Goal: Transaction & Acquisition: Purchase product/service

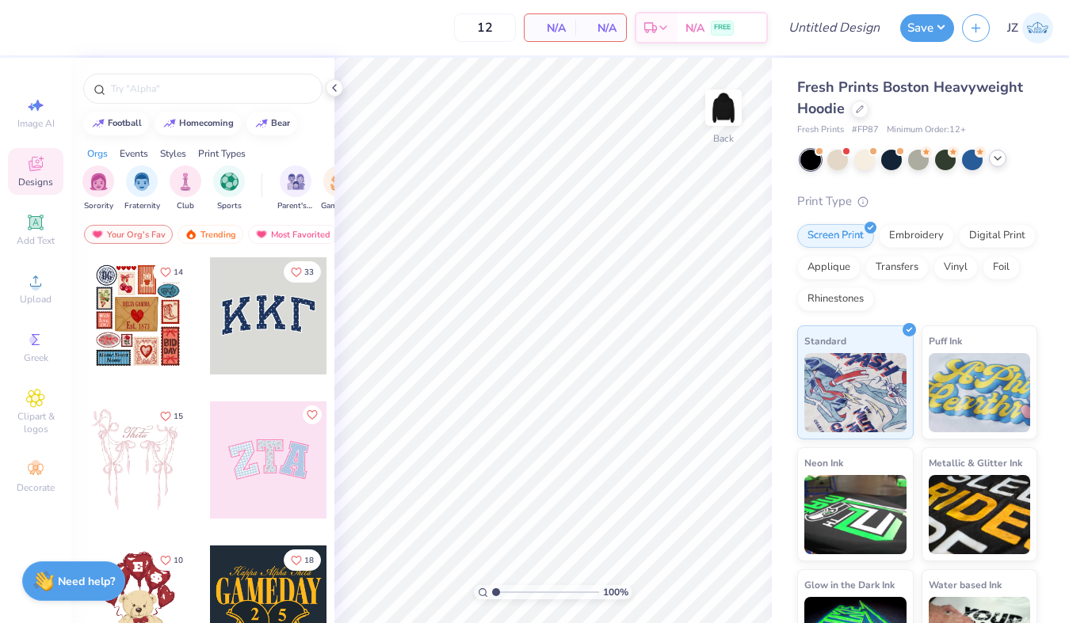
click at [997, 165] on div at bounding box center [997, 158] width 17 height 17
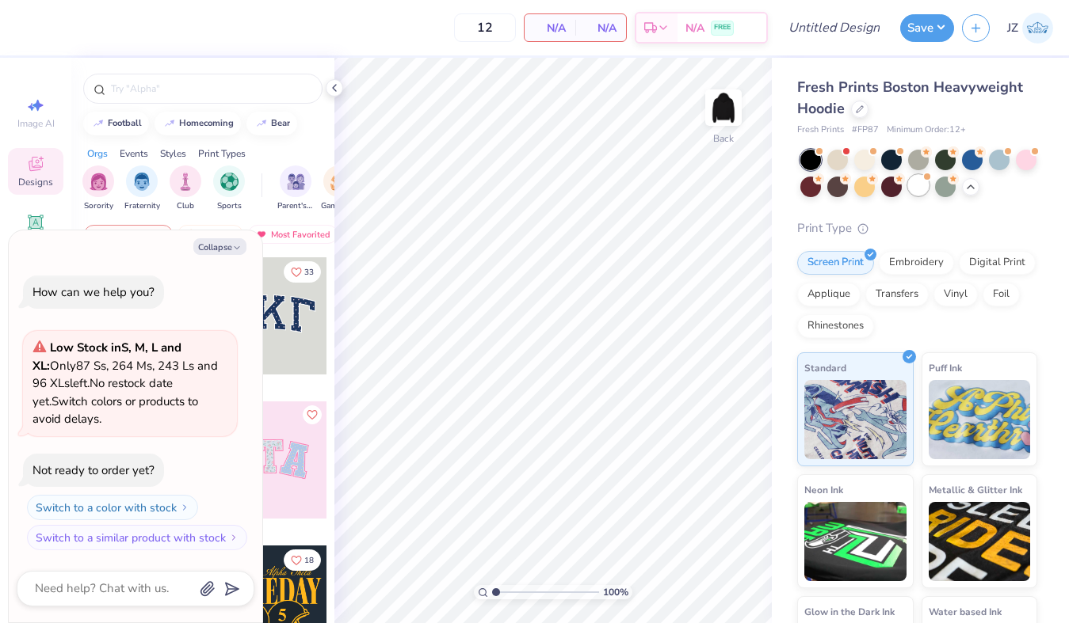
click at [922, 192] on div at bounding box center [918, 185] width 21 height 21
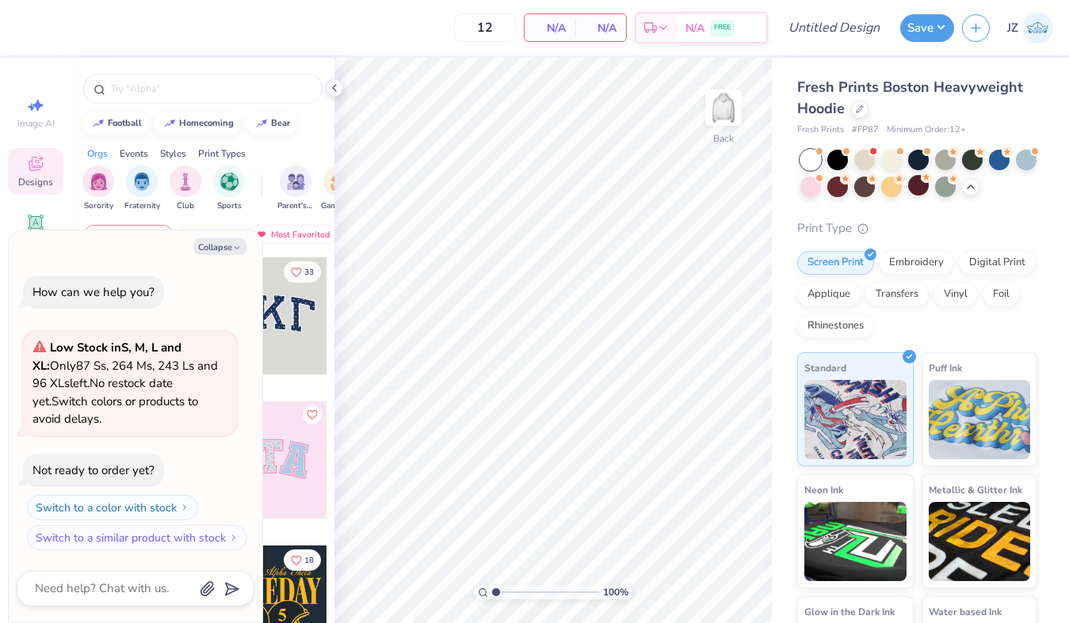
scroll to position [158, 0]
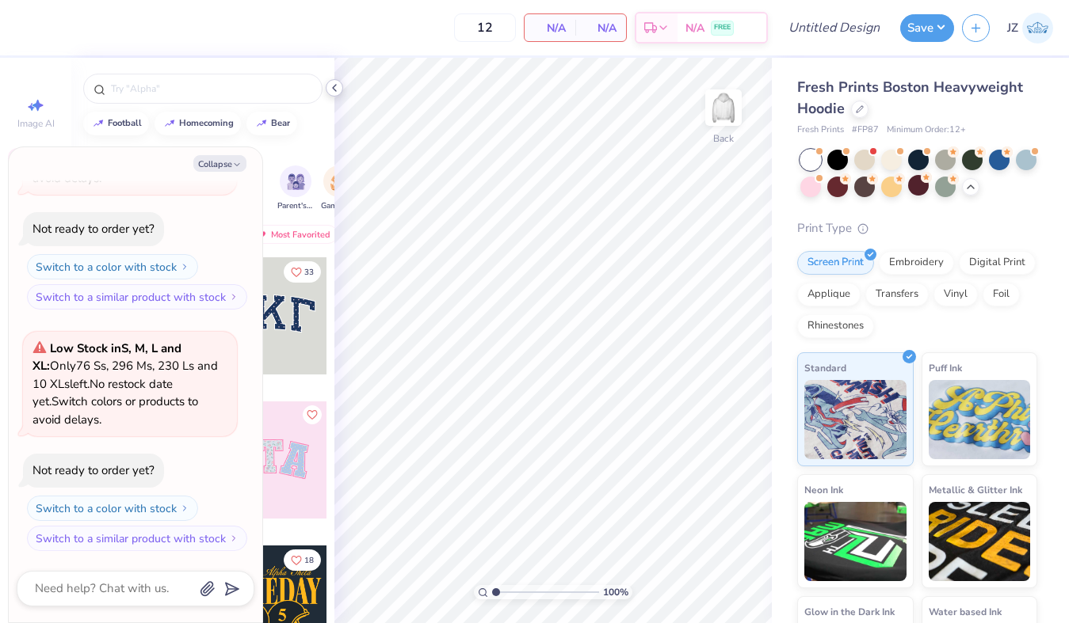
click at [333, 87] on icon at bounding box center [334, 88] width 13 height 13
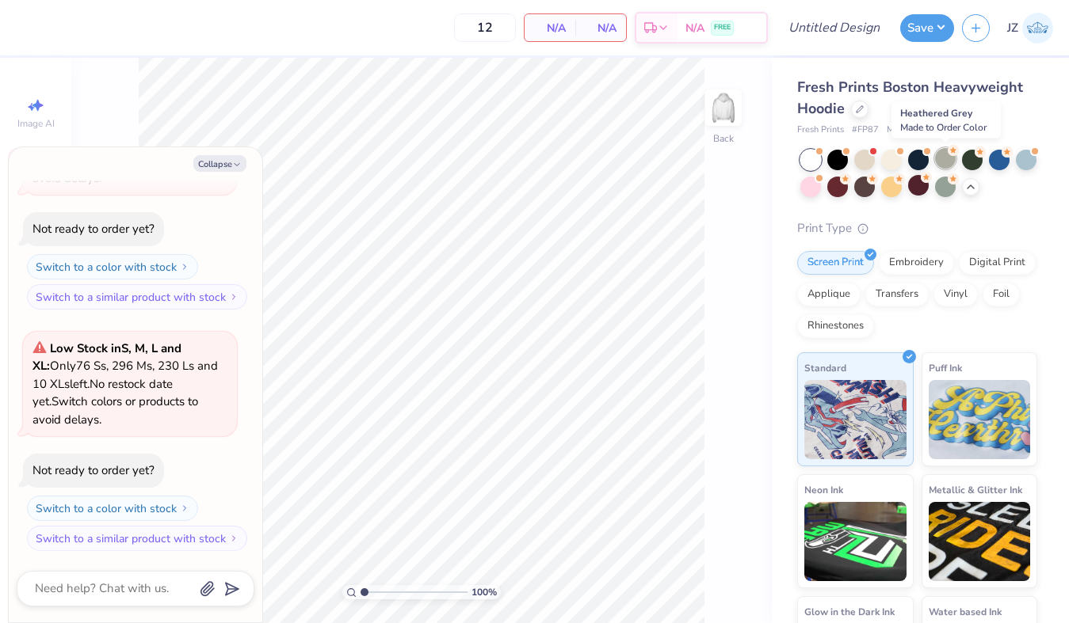
click at [948, 159] on div at bounding box center [945, 158] width 21 height 21
type textarea "x"
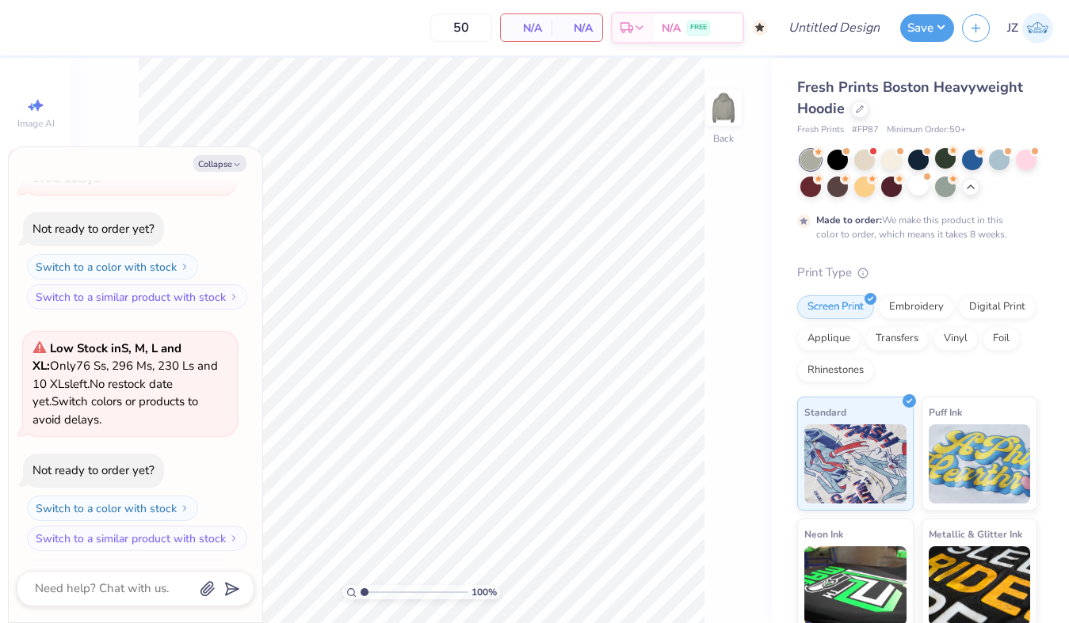
type input "50"
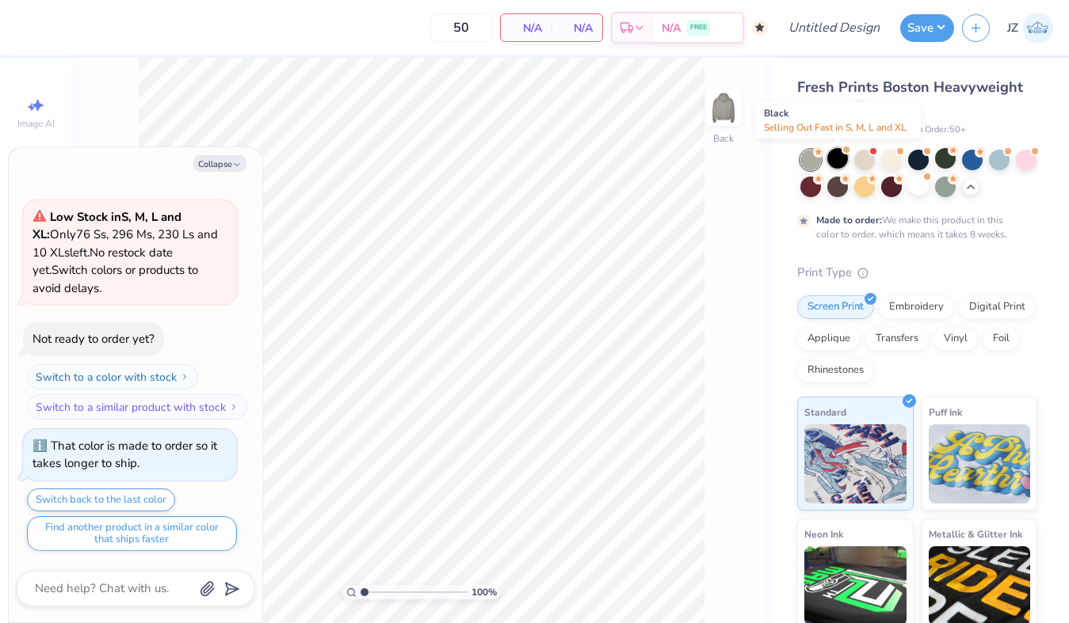
click at [841, 162] on div at bounding box center [837, 158] width 21 height 21
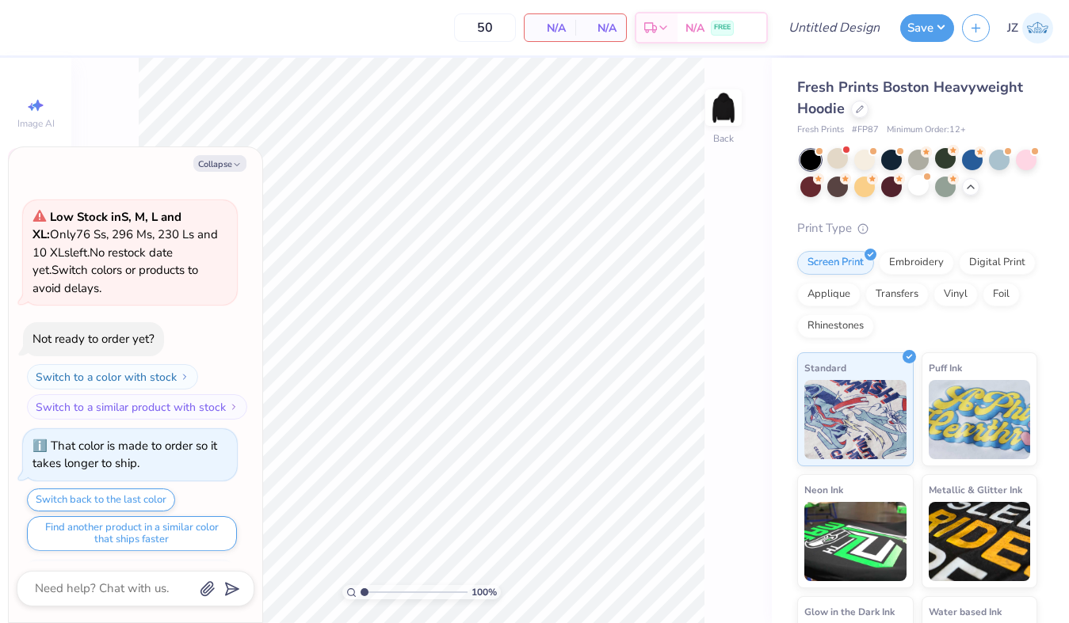
scroll to position [611, 0]
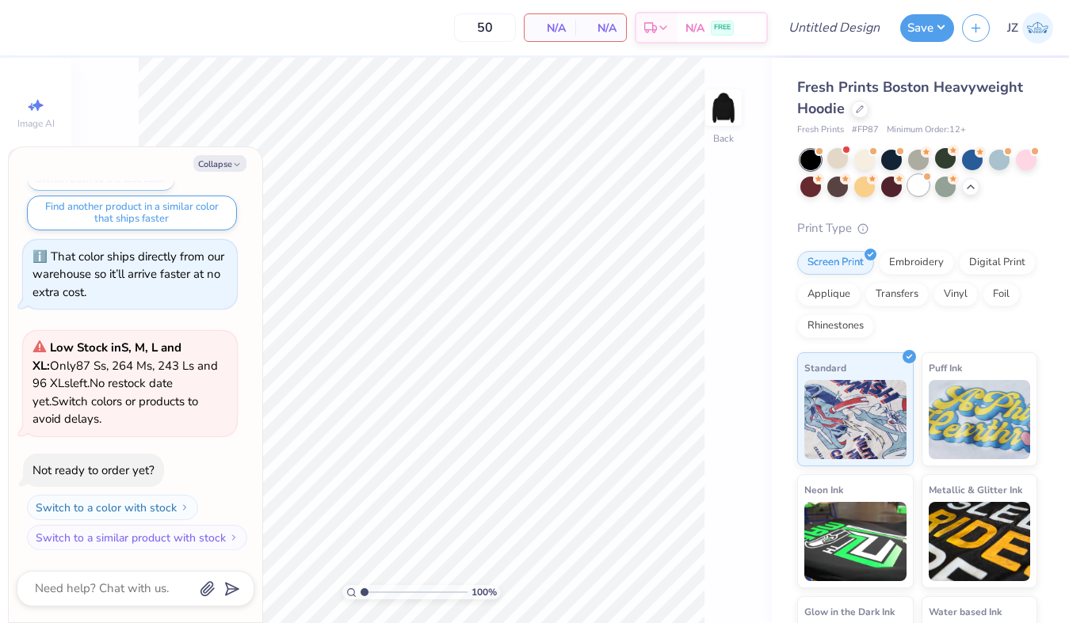
click at [917, 189] on div at bounding box center [918, 185] width 21 height 21
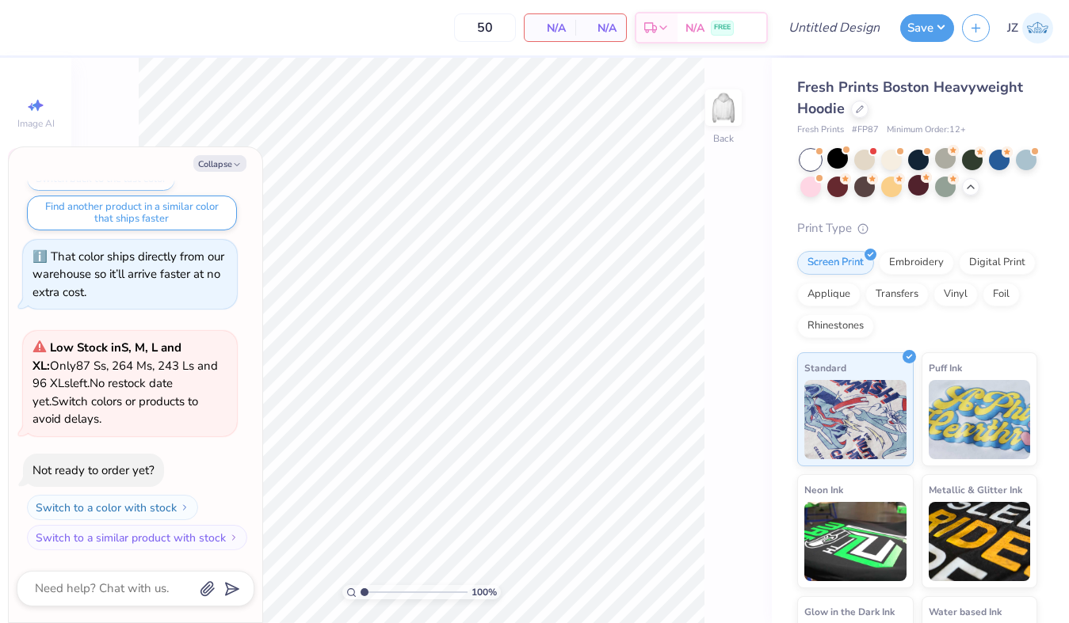
scroll to position [852, 0]
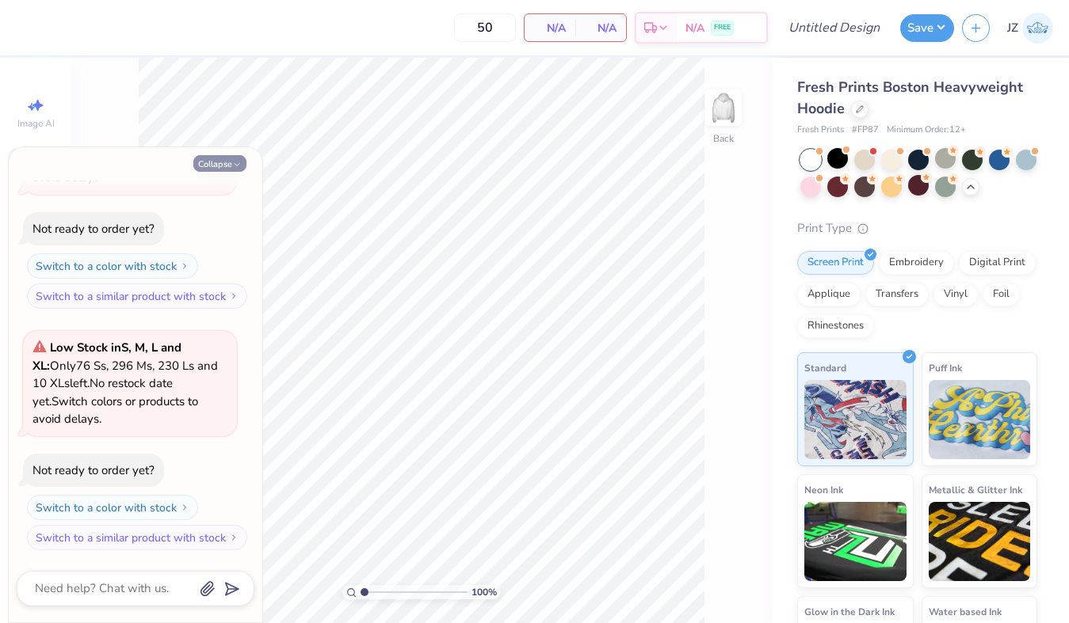
click at [219, 163] on button "Collapse" at bounding box center [219, 163] width 53 height 17
type textarea "x"
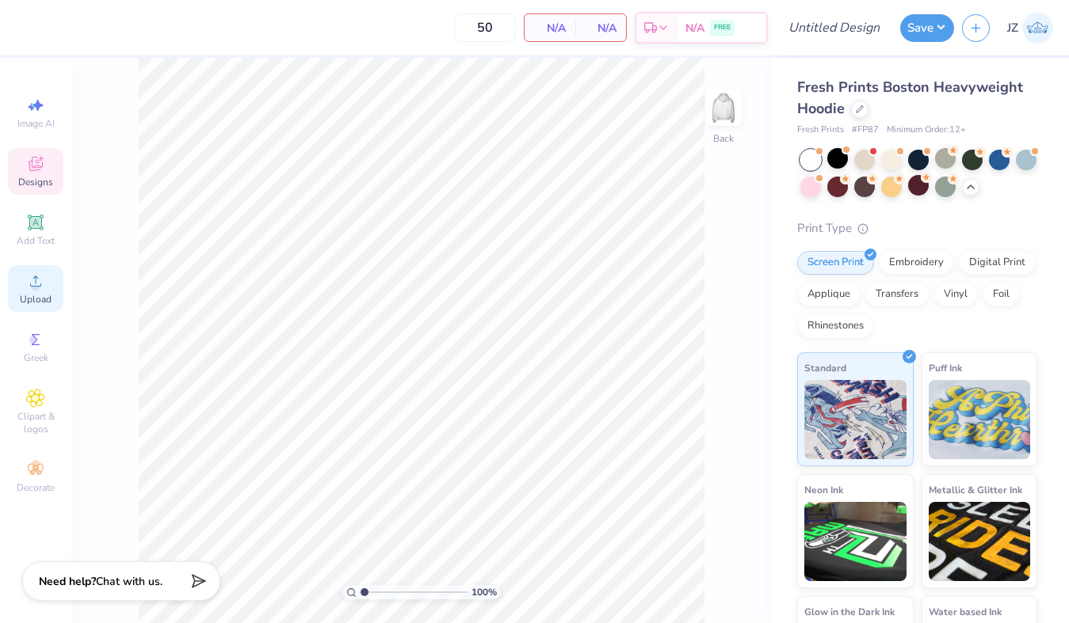
click at [36, 284] on circle at bounding box center [35, 286] width 9 height 9
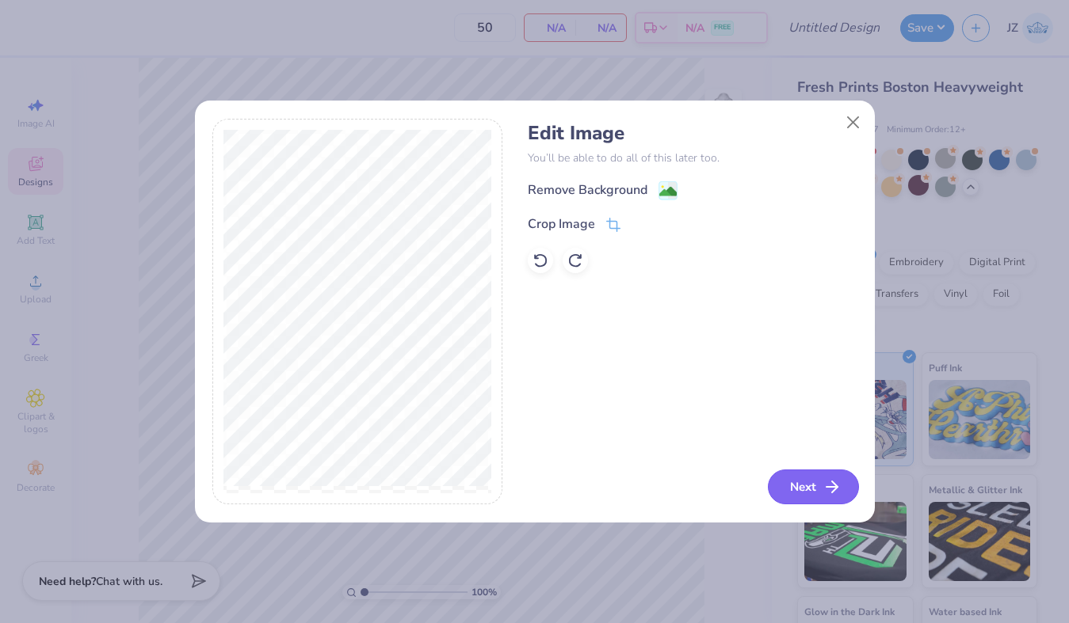
click at [799, 484] on button "Next" at bounding box center [813, 487] width 91 height 35
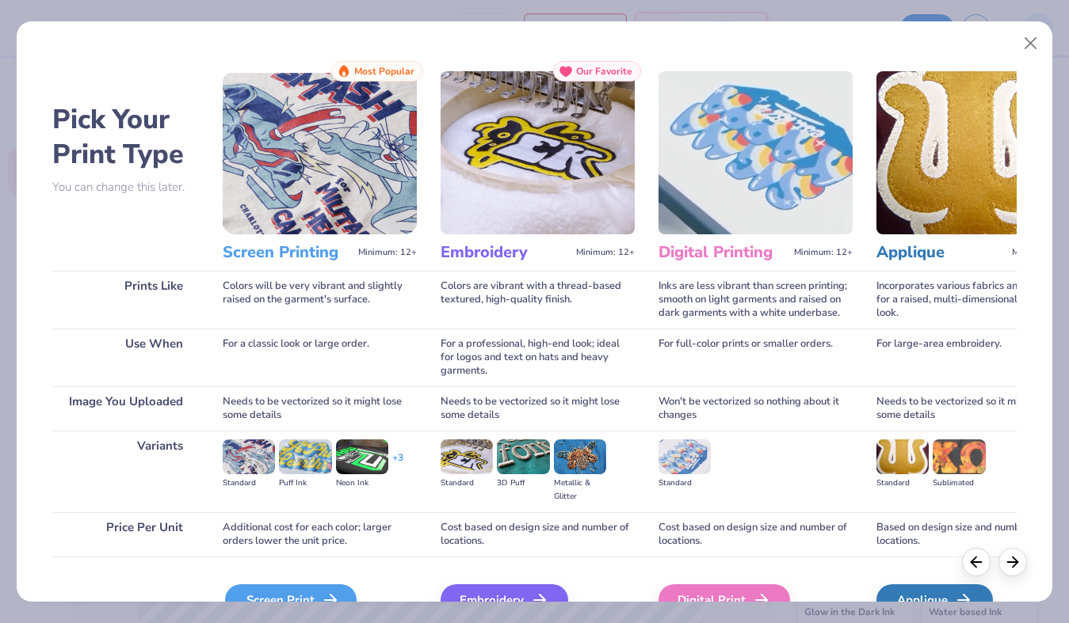
click at [325, 594] on icon at bounding box center [330, 600] width 19 height 19
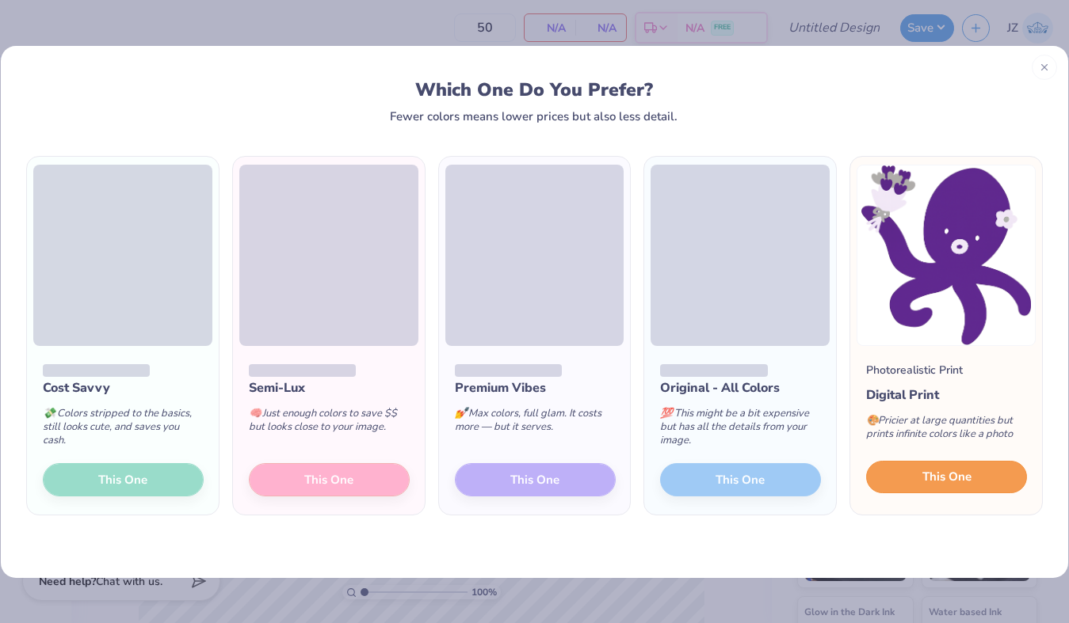
click at [930, 479] on span "This One" at bounding box center [946, 477] width 49 height 18
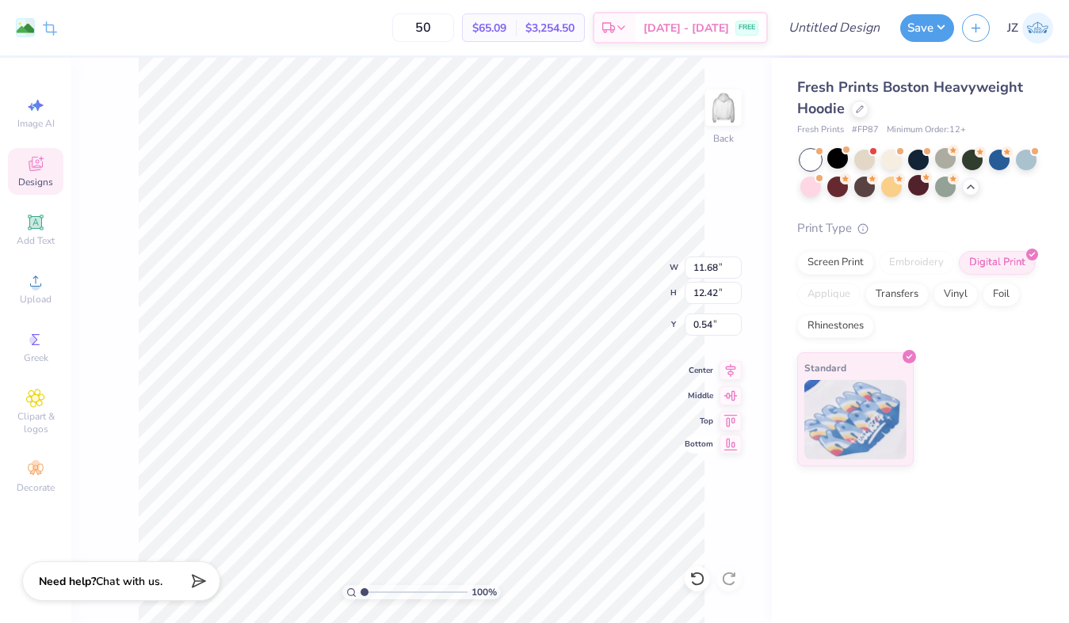
type input "4.16"
type input "4.42"
type input "2.04"
type input "3.51"
type input "3.73"
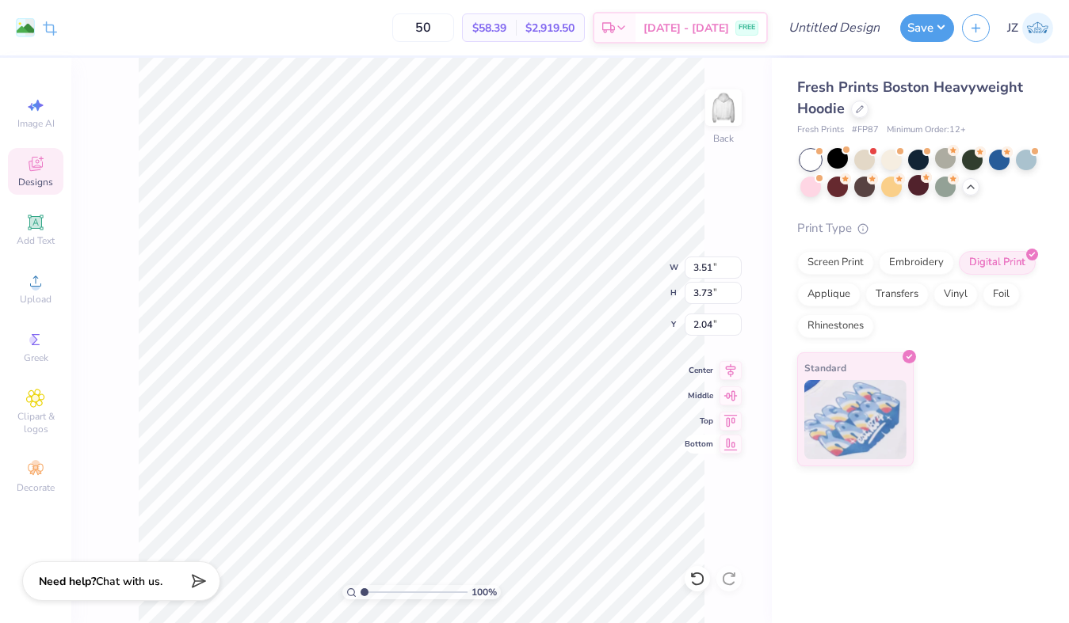
type input "2.66"
drag, startPoint x: 455, startPoint y: 29, endPoint x: 428, endPoint y: 29, distance: 27.7
click at [428, 29] on input "50" at bounding box center [423, 27] width 62 height 29
type input "30"
click at [722, 120] on img at bounding box center [723, 107] width 63 height 63
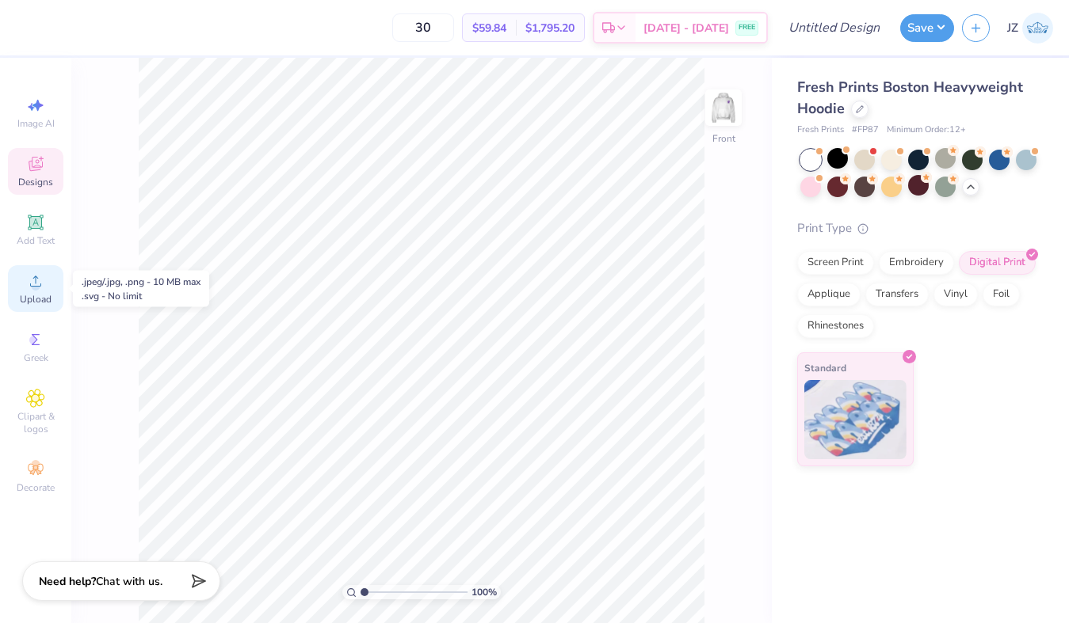
click at [33, 286] on icon at bounding box center [35, 281] width 11 height 11
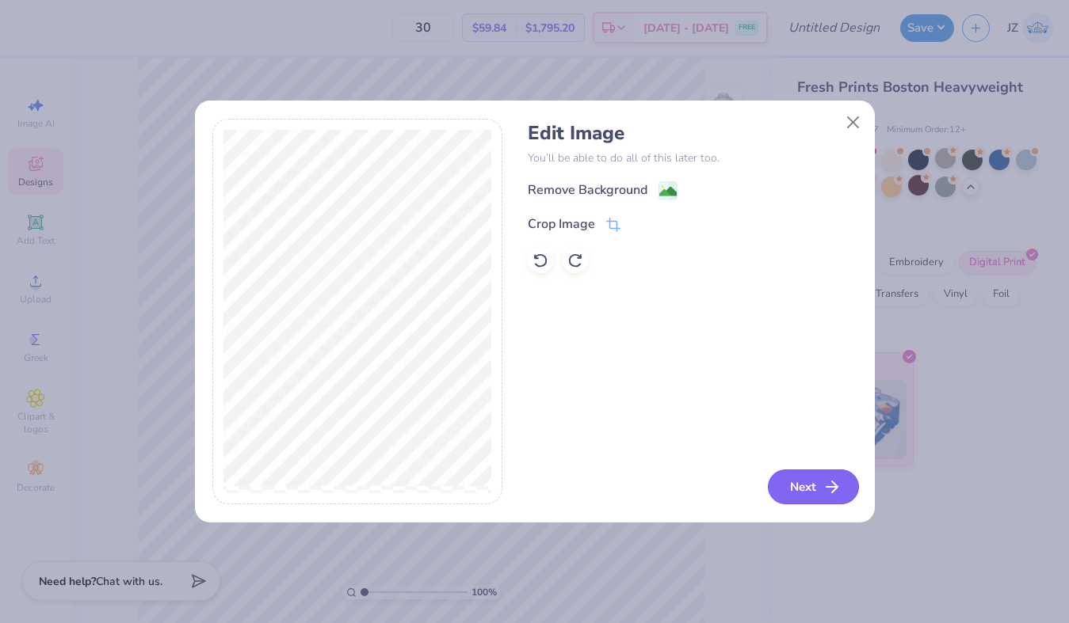
click at [804, 498] on button "Next" at bounding box center [813, 487] width 91 height 35
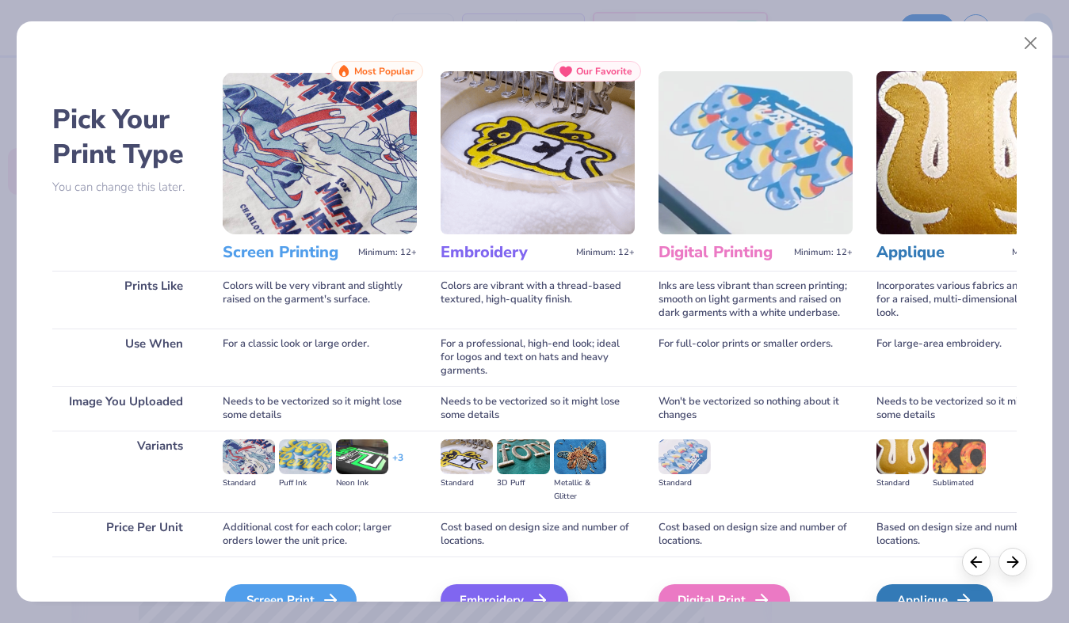
click at [314, 596] on div "Screen Print" at bounding box center [290, 601] width 131 height 32
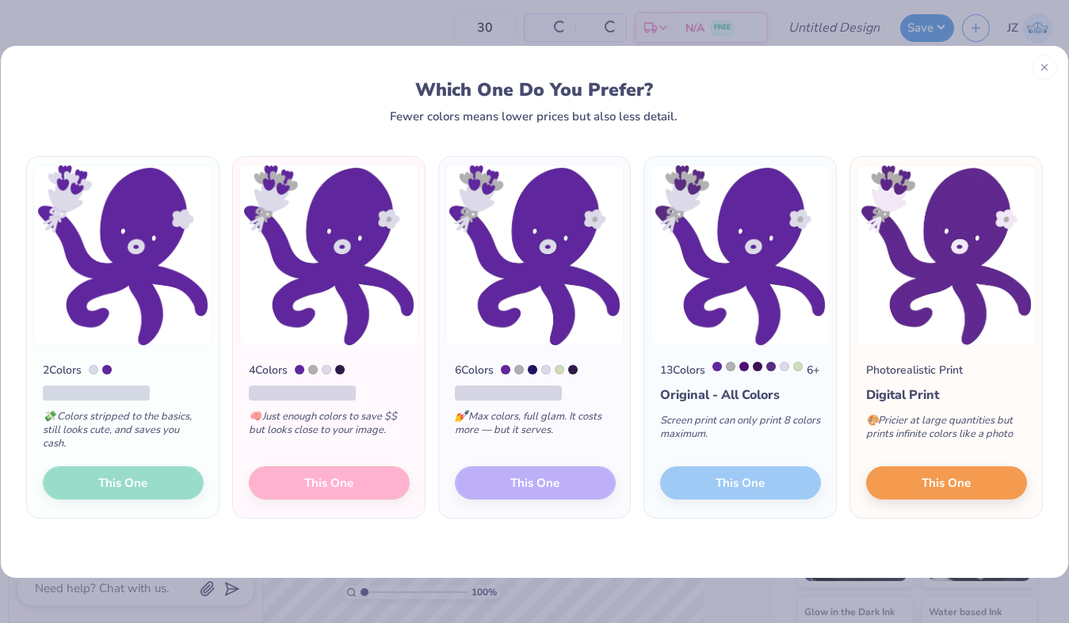
scroll to position [984, 0]
click at [913, 489] on button "This One" at bounding box center [946, 480] width 161 height 33
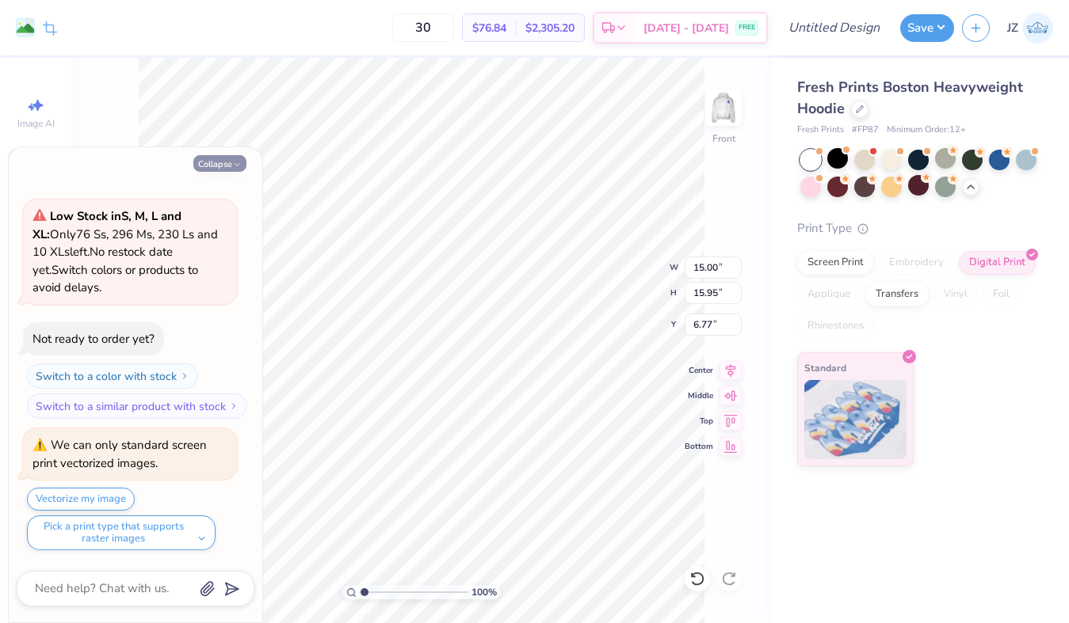
click at [208, 165] on button "Collapse" at bounding box center [219, 163] width 53 height 17
type textarea "x"
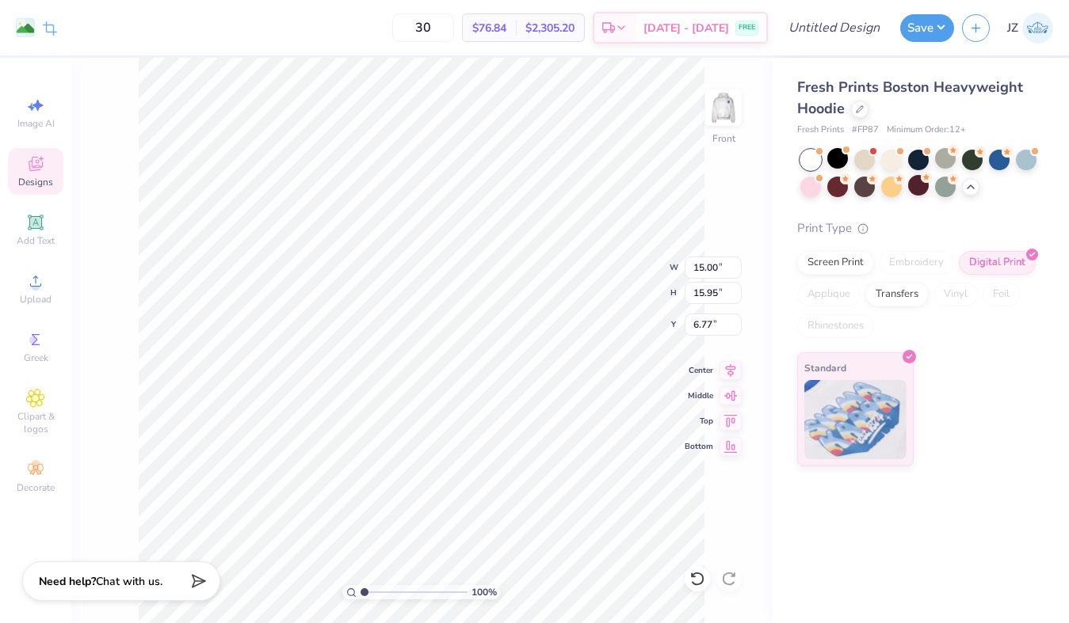
type input "7.82"
type input "8.32"
type input "8.52"
type input "10.22"
type input "10.87"
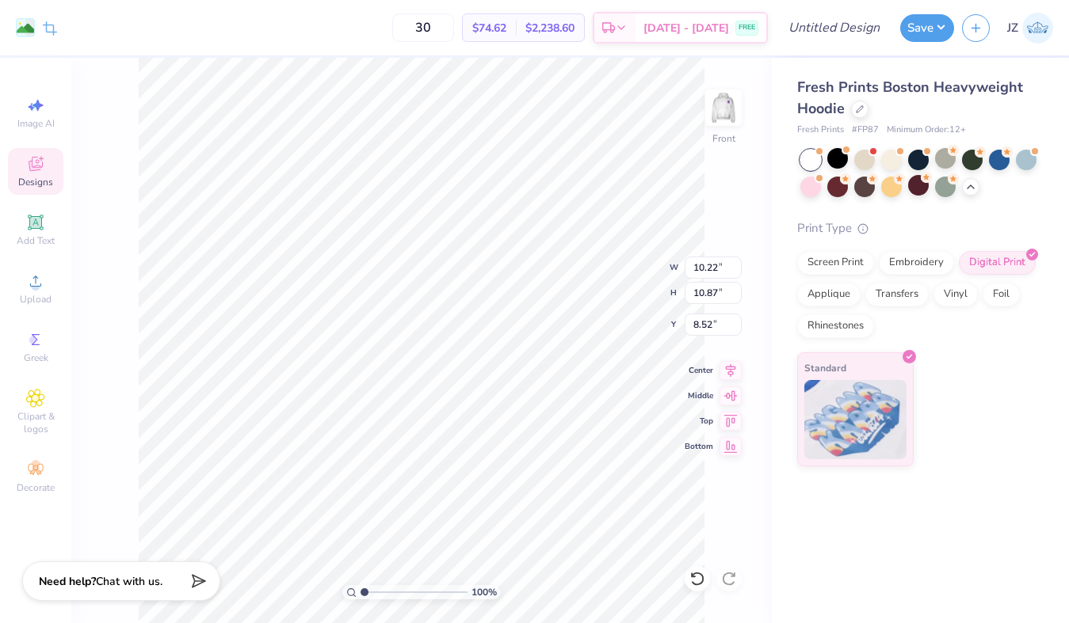
type input "8.29"
click at [713, 120] on img at bounding box center [723, 107] width 63 height 63
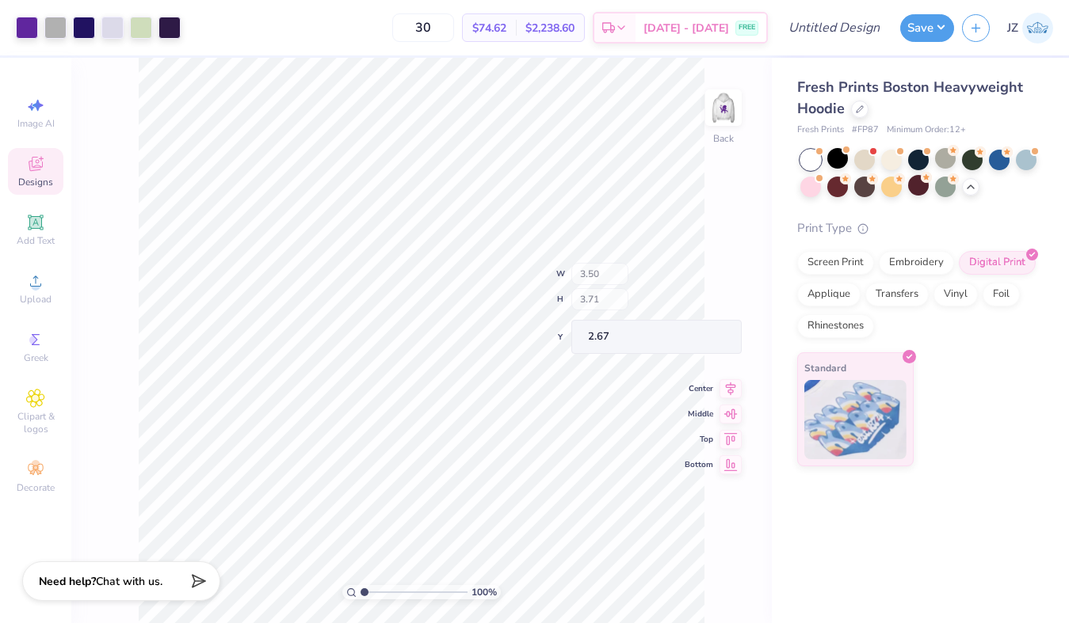
click at [628, 272] on div "100 % Back W 3.50 H 3.71 Y 2.67 Center Middle Top Bottom" at bounding box center [421, 341] width 700 height 566
click at [717, 104] on img at bounding box center [723, 107] width 63 height 63
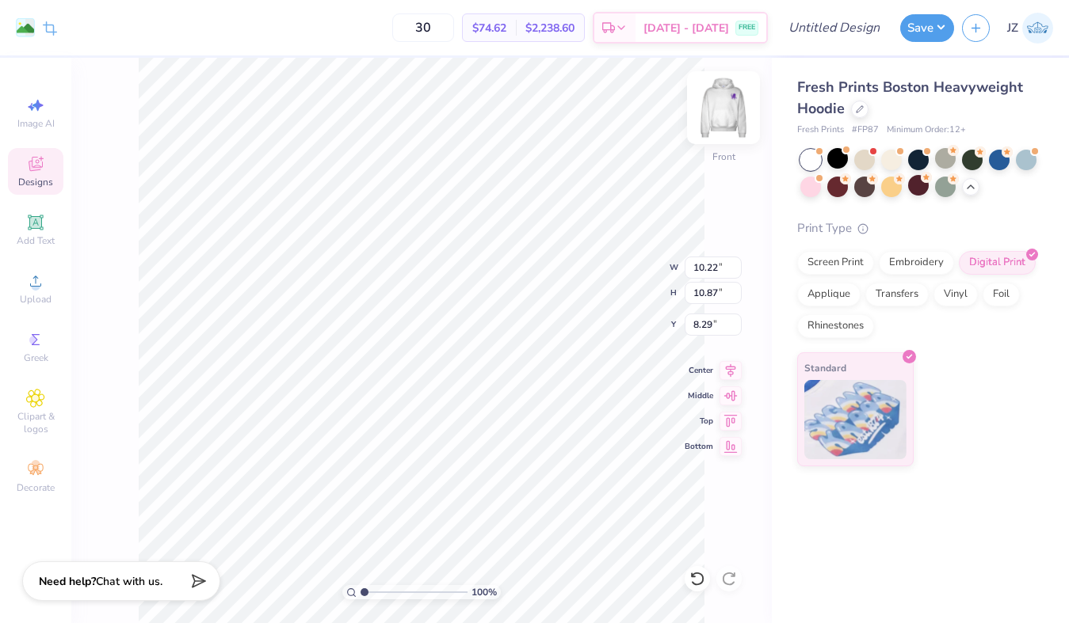
type input "8.30"
type input "10.79"
type input "7.54"
type input "8.02"
type input "11.14"
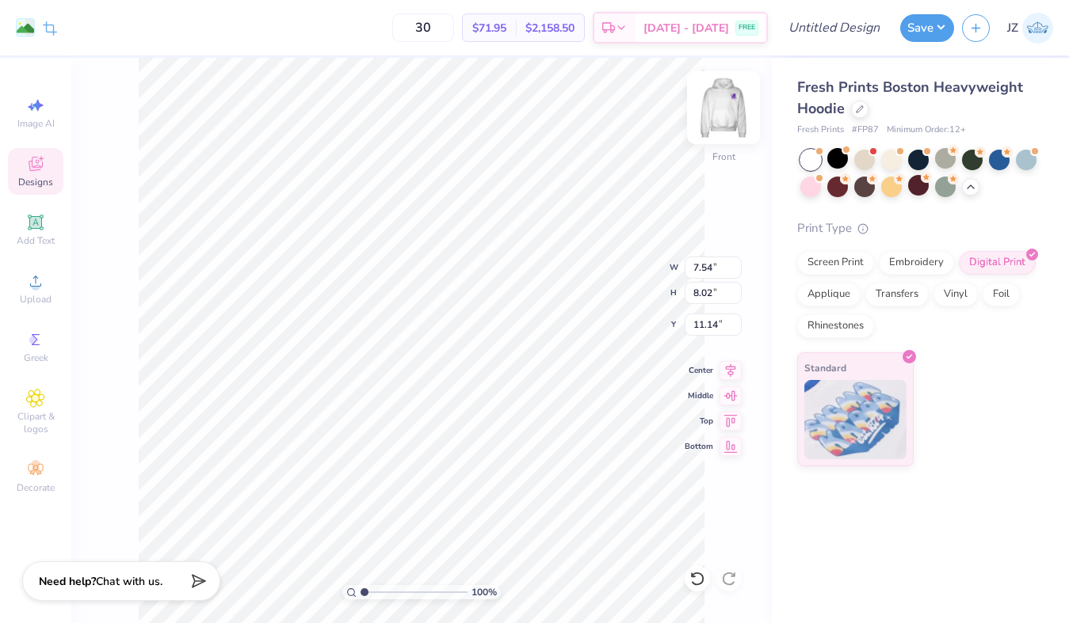
type input "9.10"
type input "9.68"
type input "11.94"
type input "10.38"
type input "11.04"
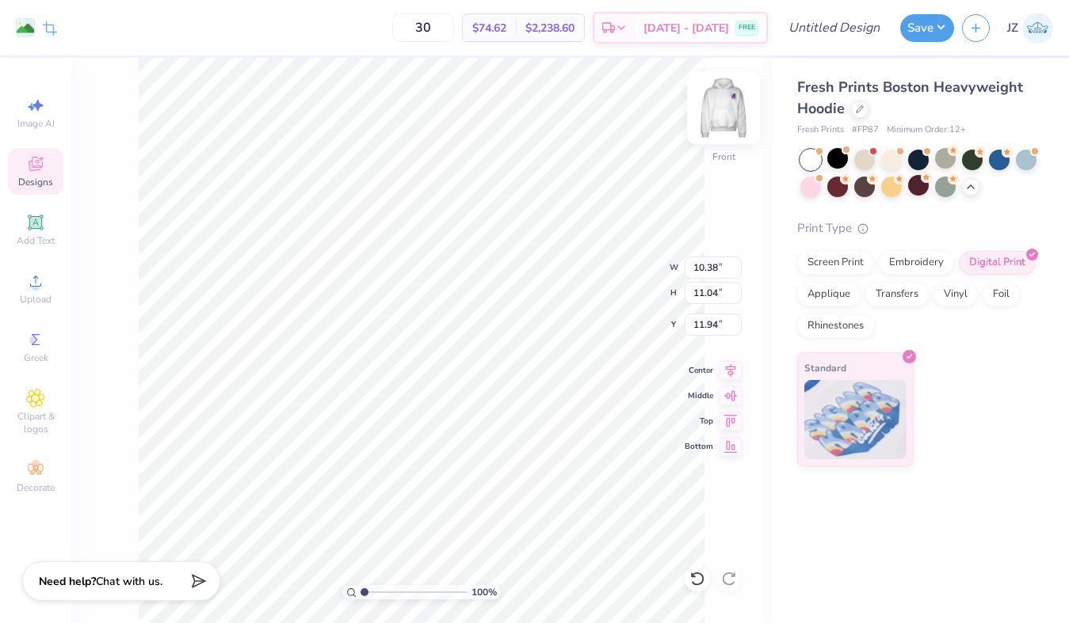
type input "11.72"
type input "9.23"
click at [734, 367] on icon at bounding box center [730, 368] width 22 height 19
type input "12.67"
type input "13.48"
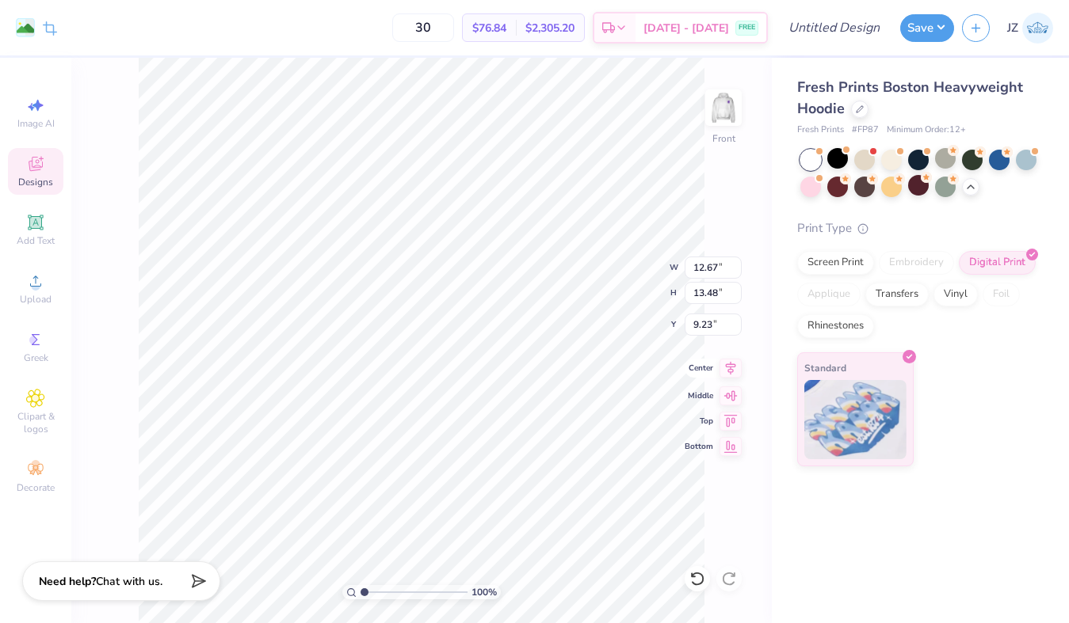
click at [720, 368] on icon at bounding box center [730, 368] width 22 height 19
type input "7.53"
click at [718, 124] on img at bounding box center [723, 107] width 63 height 63
click at [733, 111] on img at bounding box center [723, 107] width 63 height 63
click at [731, 113] on img at bounding box center [723, 107] width 63 height 63
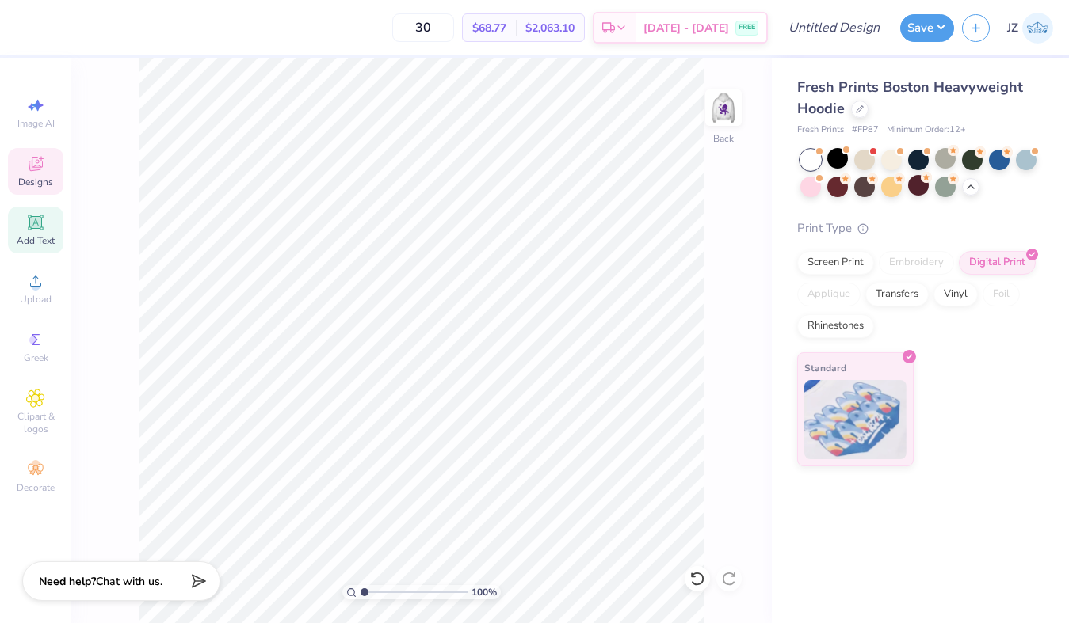
click at [44, 238] on span "Add Text" at bounding box center [36, 240] width 38 height 13
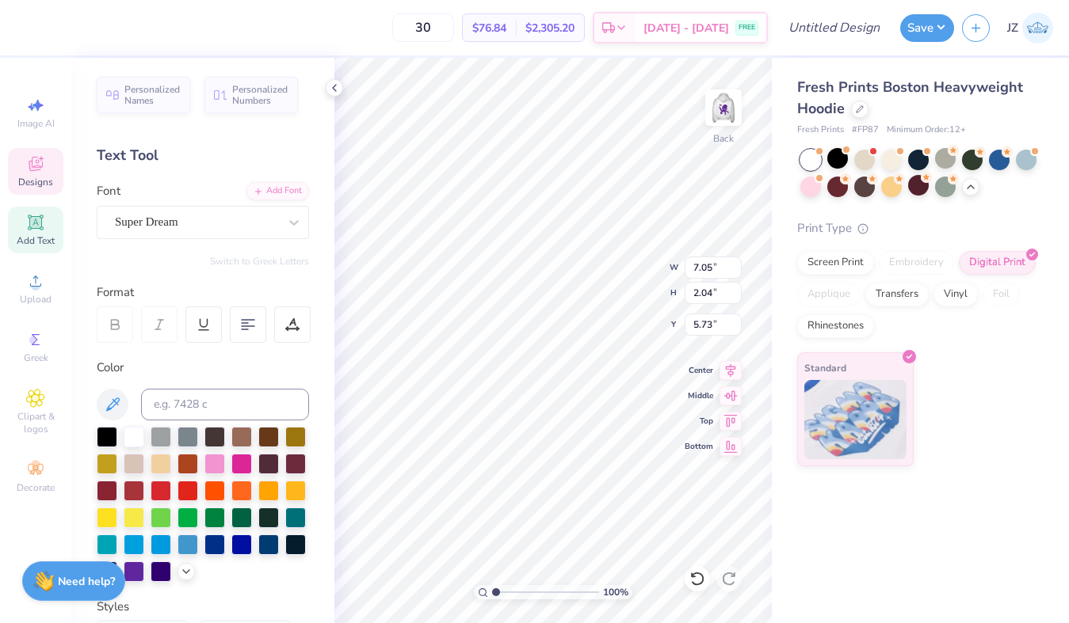
click at [44, 160] on icon at bounding box center [35, 163] width 19 height 19
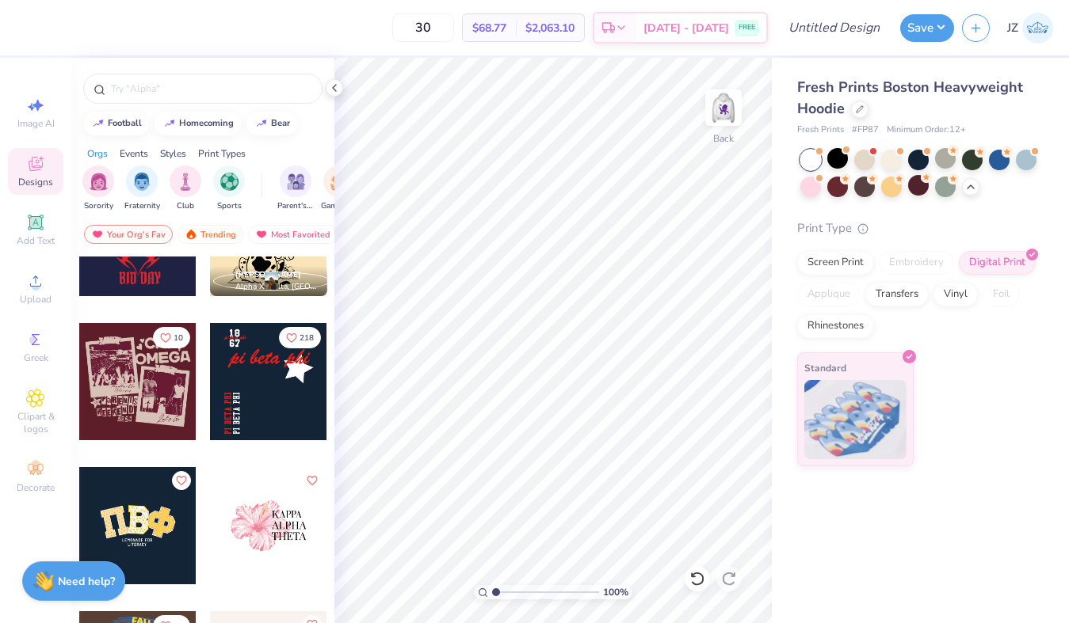
scroll to position [2977, 0]
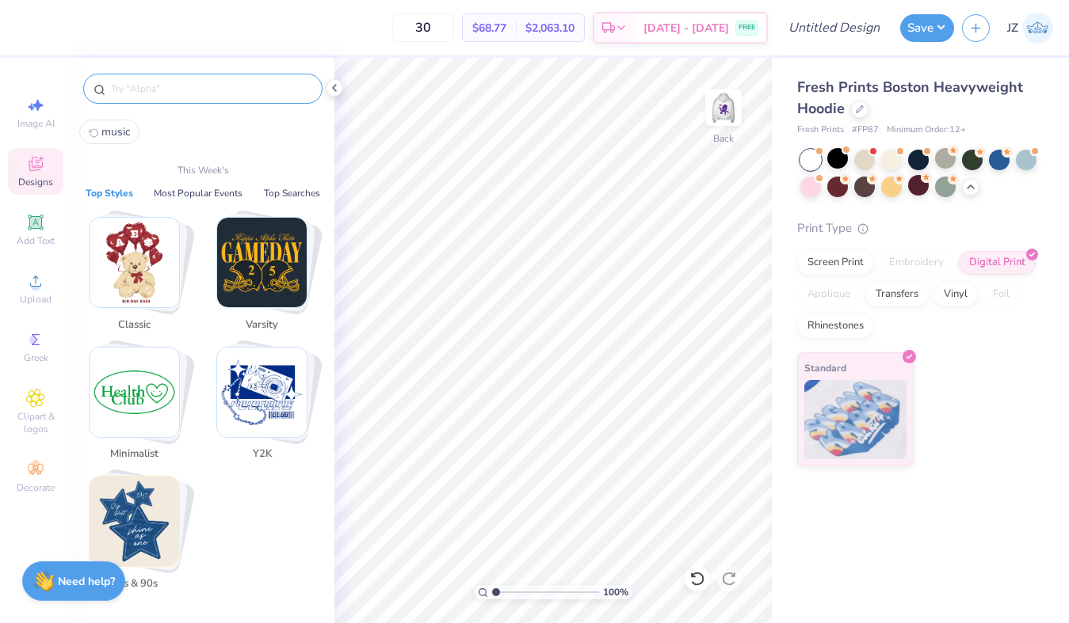
click at [151, 85] on input "text" at bounding box center [210, 89] width 203 height 16
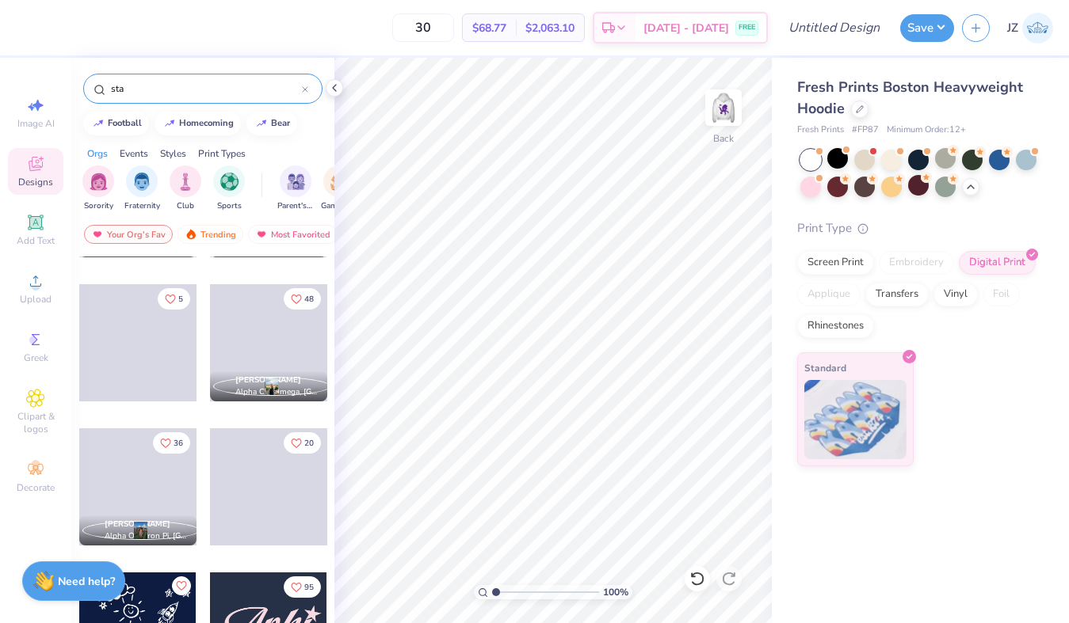
scroll to position [3406, 0]
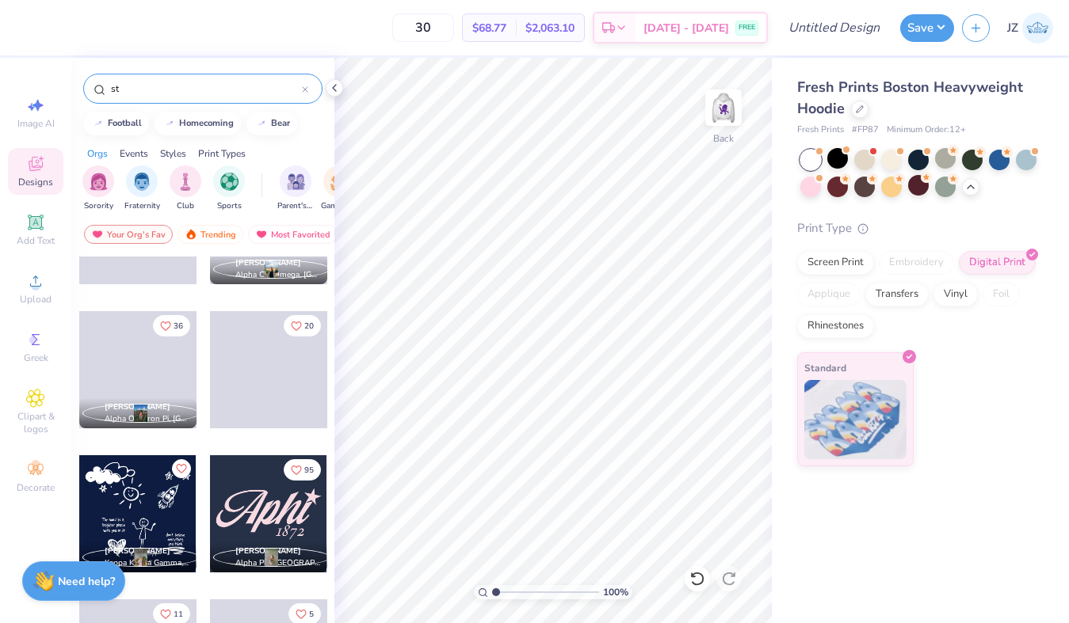
type input "s"
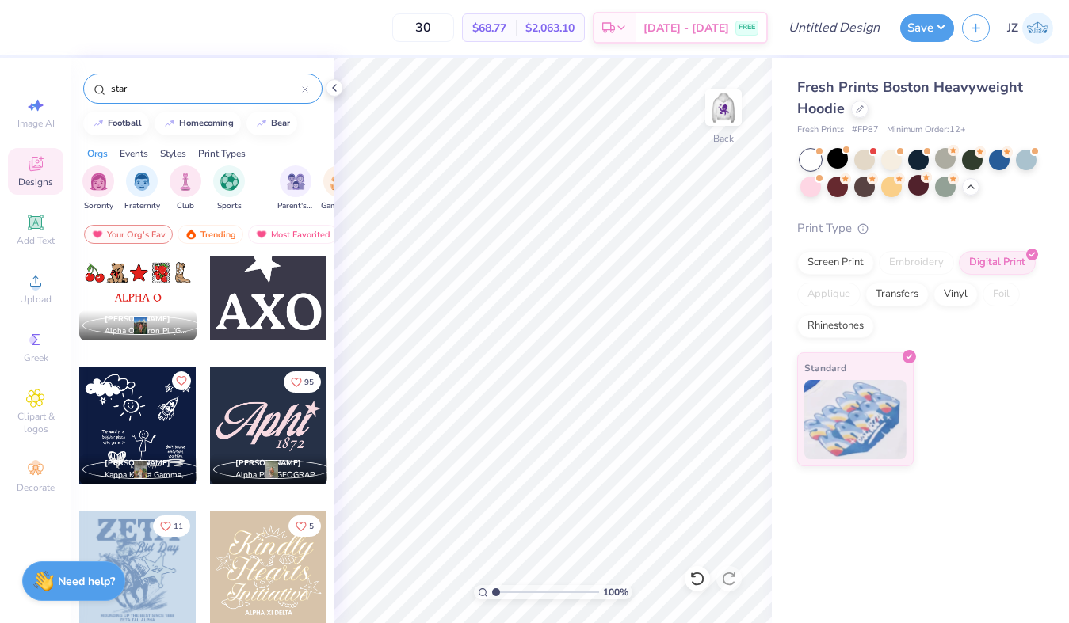
scroll to position [3489, 0]
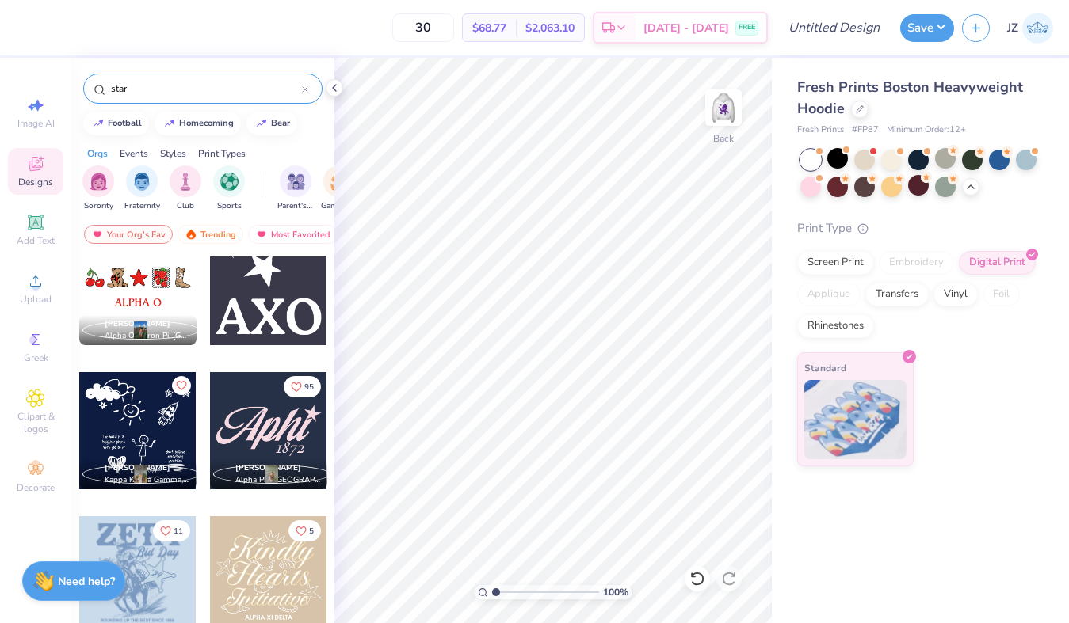
type input "star"
click at [280, 423] on div at bounding box center [268, 430] width 117 height 117
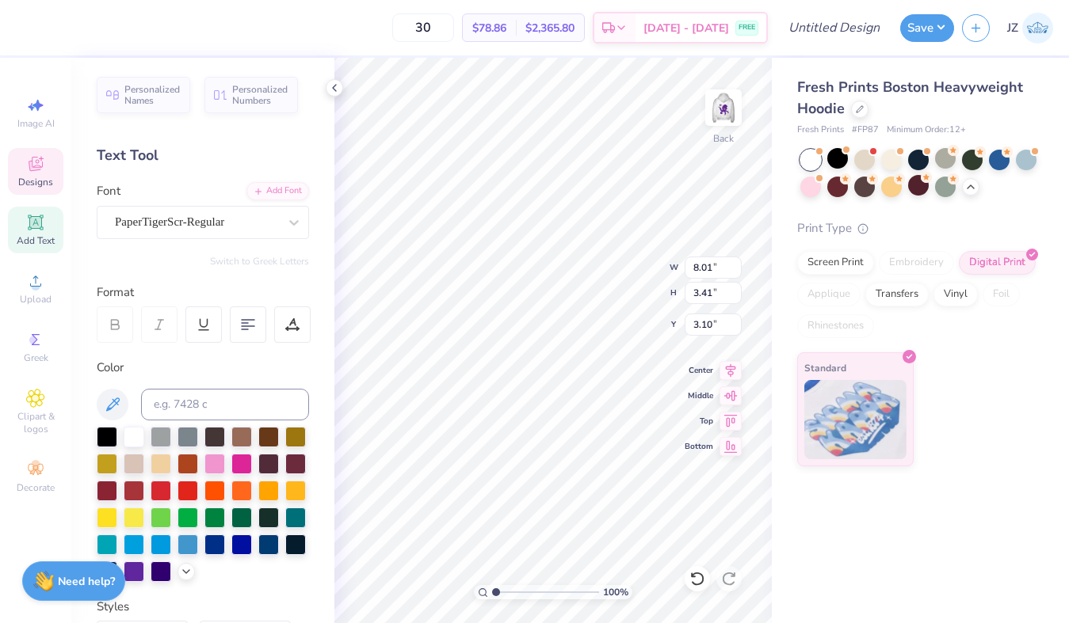
scroll to position [0, 0]
type textarea "Eighties"
type input "1.34"
type input "1.32"
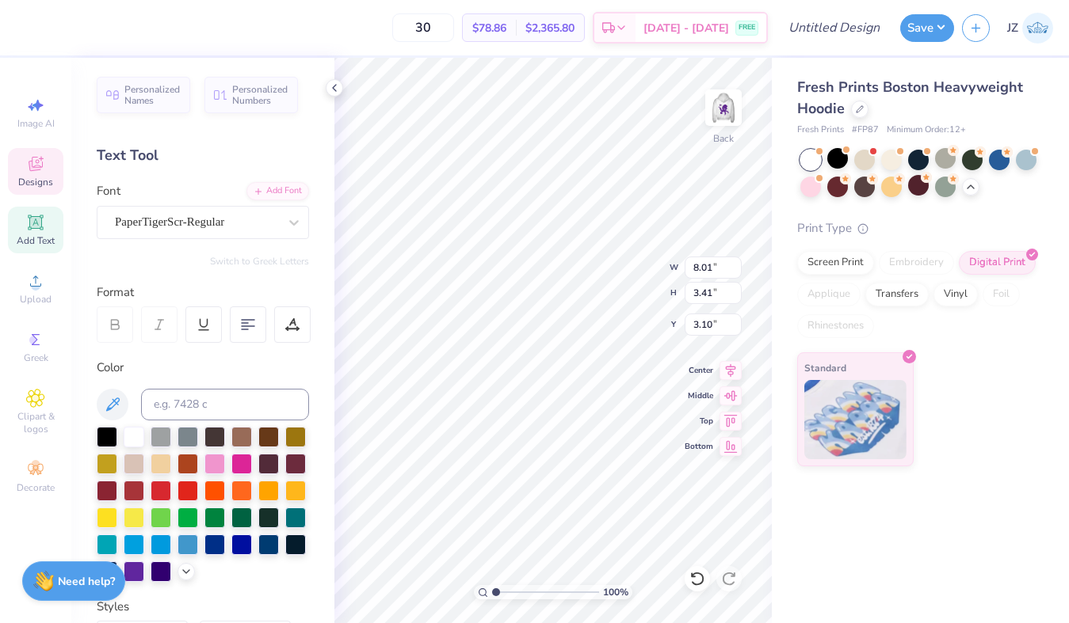
type input "3.00"
type input "2.30"
type input "1.19"
type input "6.04"
type textarea "Est. 2021"
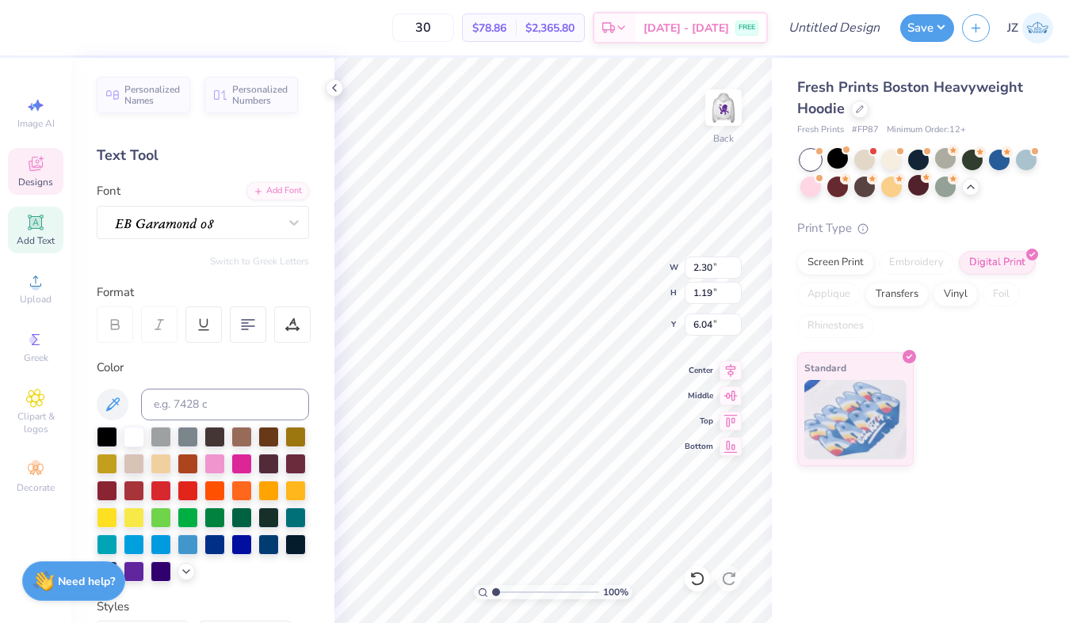
scroll to position [0, 2]
click at [32, 24] on div at bounding box center [27, 26] width 22 height 22
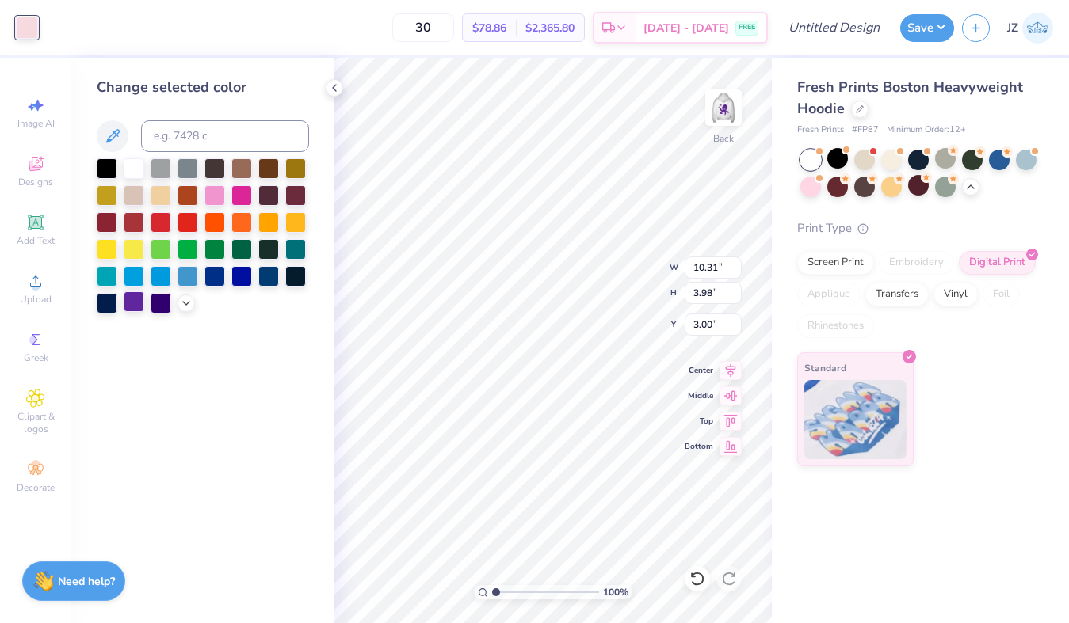
click at [134, 302] on div at bounding box center [134, 302] width 21 height 21
